Goal: Information Seeking & Learning: Understand process/instructions

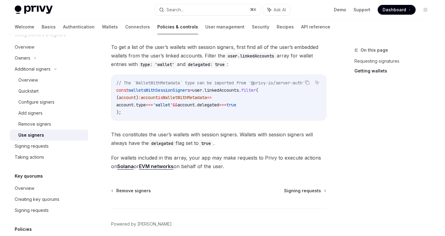
scroll to position [331, 0]
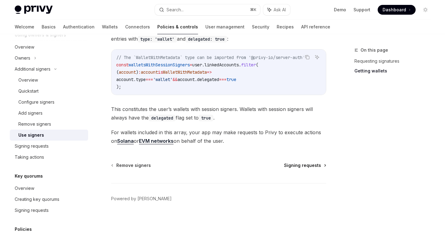
click at [304, 166] on span "Signing requests" at bounding box center [302, 166] width 37 height 6
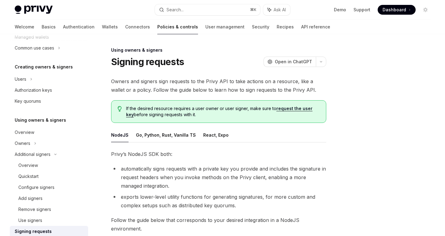
scroll to position [109, 0]
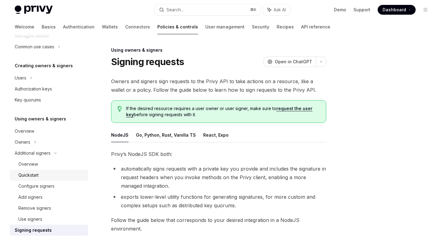
click at [33, 176] on div "Quickstart" at bounding box center [28, 175] width 20 height 7
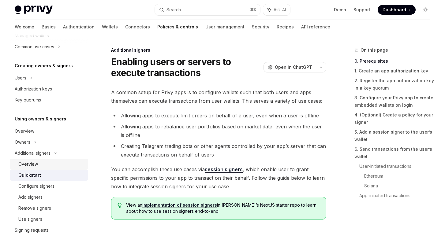
click at [35, 167] on div "Overview" at bounding box center [28, 164] width 20 height 7
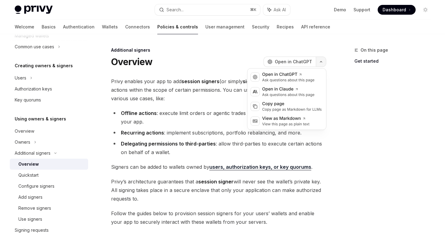
click at [323, 64] on button "button" at bounding box center [321, 62] width 10 height 10
click at [342, 67] on div "**********" at bounding box center [223, 220] width 426 height 373
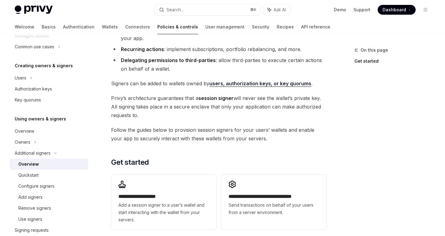
scroll to position [171, 0]
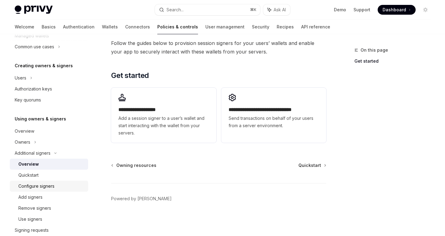
click at [37, 188] on div "Configure signers" at bounding box center [36, 186] width 36 height 7
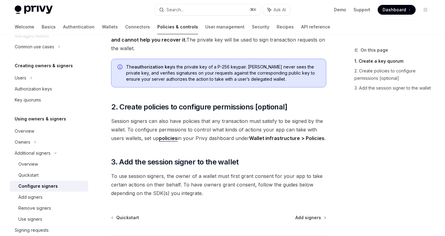
scroll to position [170, 0]
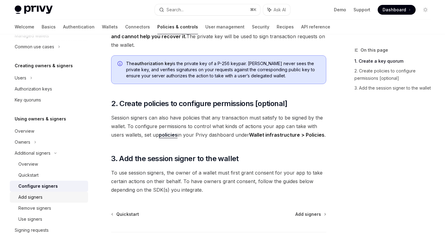
click at [42, 199] on div "Add signers" at bounding box center [30, 197] width 24 height 7
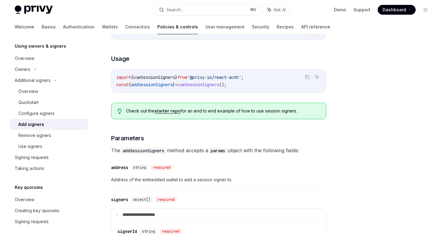
scroll to position [196, 0]
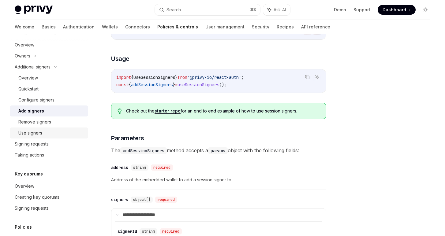
click at [44, 135] on div "Use signers" at bounding box center [51, 132] width 66 height 7
type textarea "*"
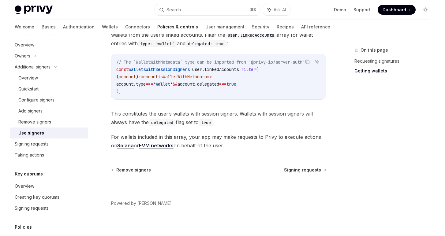
scroll to position [324, 0]
